Goal: Book appointment/travel/reservation

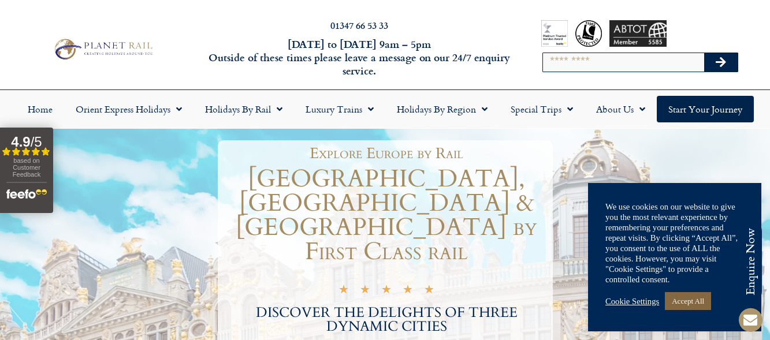
click at [682, 308] on link "Accept All" at bounding box center [688, 301] width 46 height 18
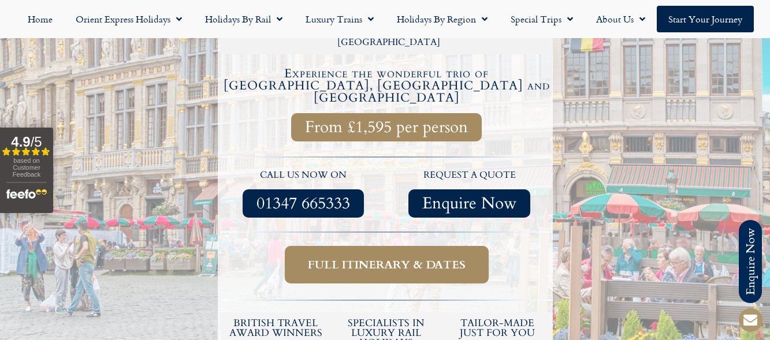
scroll to position [472, 0]
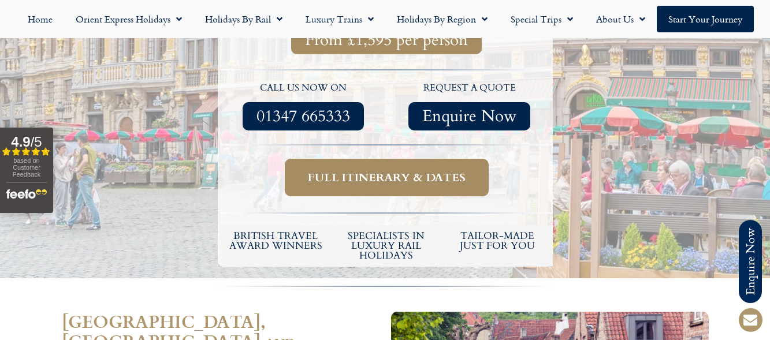
click at [442, 159] on link "Full itinerary & dates" at bounding box center [387, 178] width 204 height 38
click at [421, 171] on span "Full itinerary & dates" at bounding box center [387, 178] width 158 height 14
click at [419, 159] on link "Full itinerary & dates" at bounding box center [387, 178] width 204 height 38
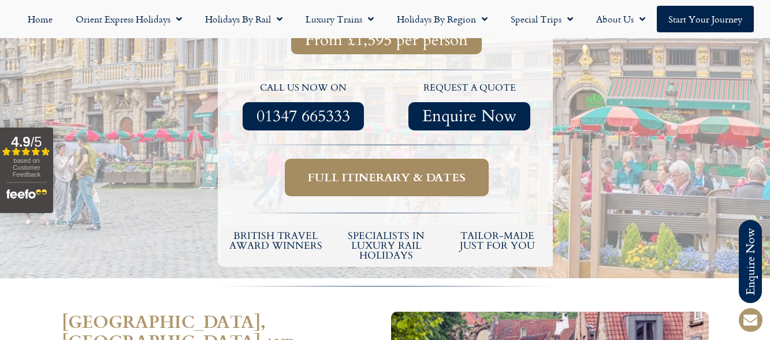
click at [419, 159] on link "Full itinerary & dates" at bounding box center [387, 178] width 204 height 38
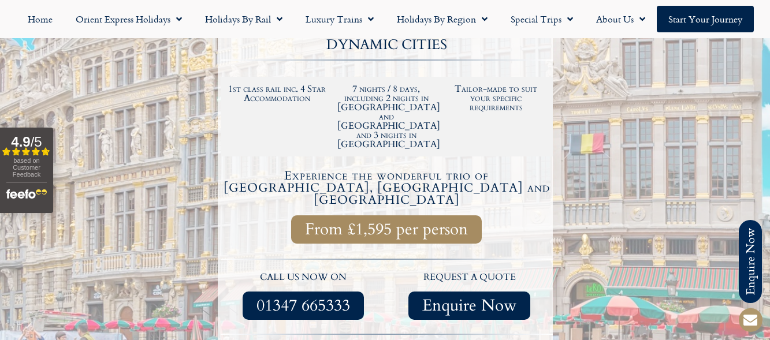
scroll to position [281, 0]
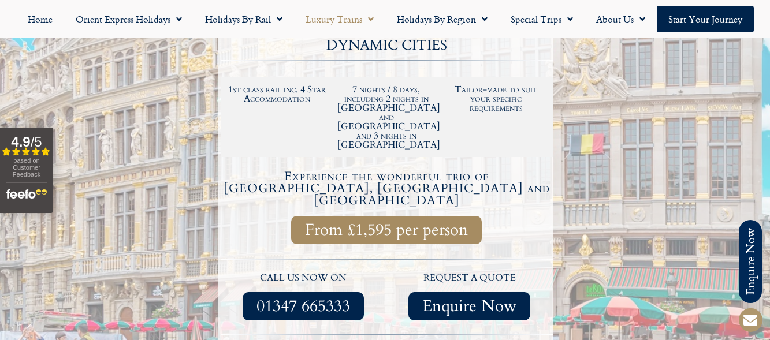
scroll to position [472, 0]
